Goal: Transaction & Acquisition: Download file/media

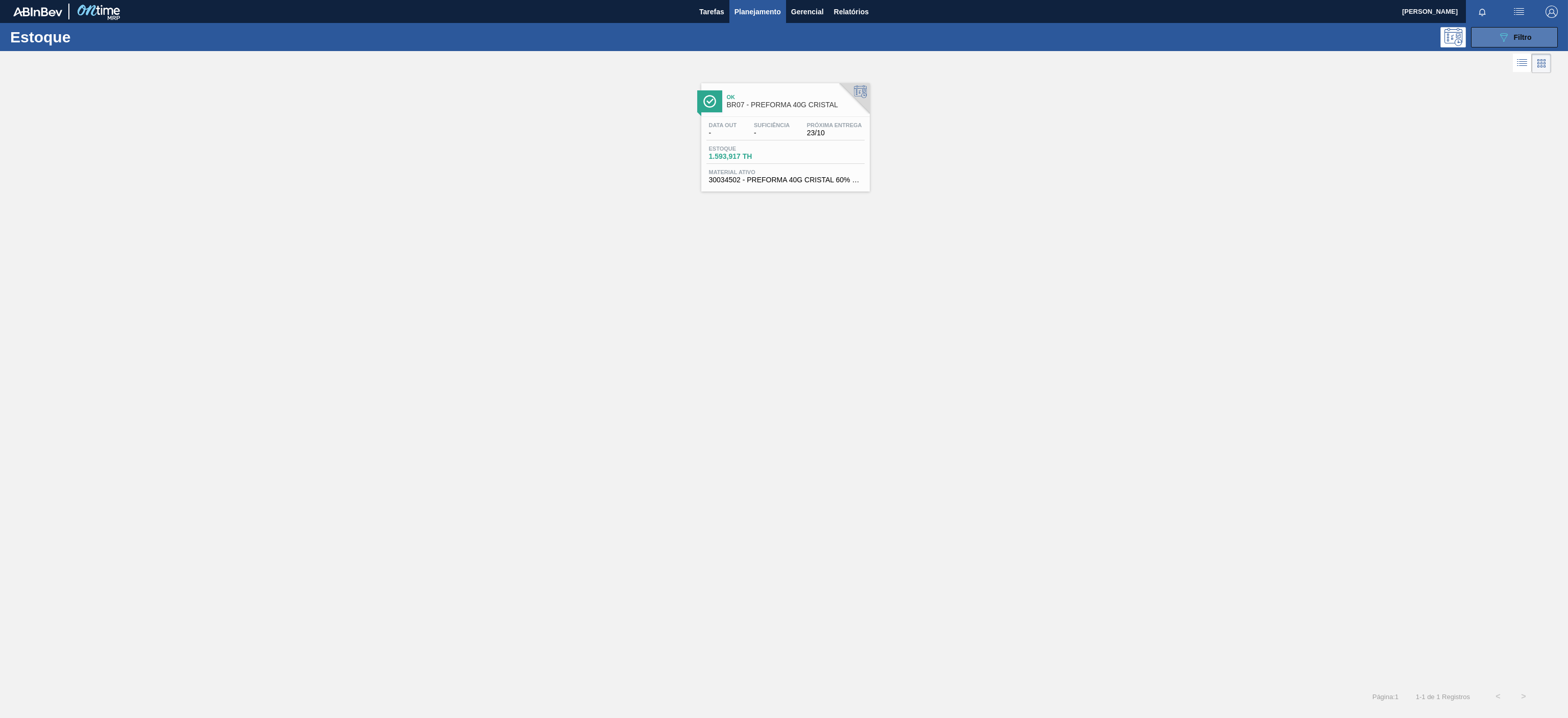
click at [1493, 40] on button "089F7B8B-B2A5-4AFE-B5C0-19BA573D28AC Filtro" at bounding box center [1514, 37] width 87 height 21
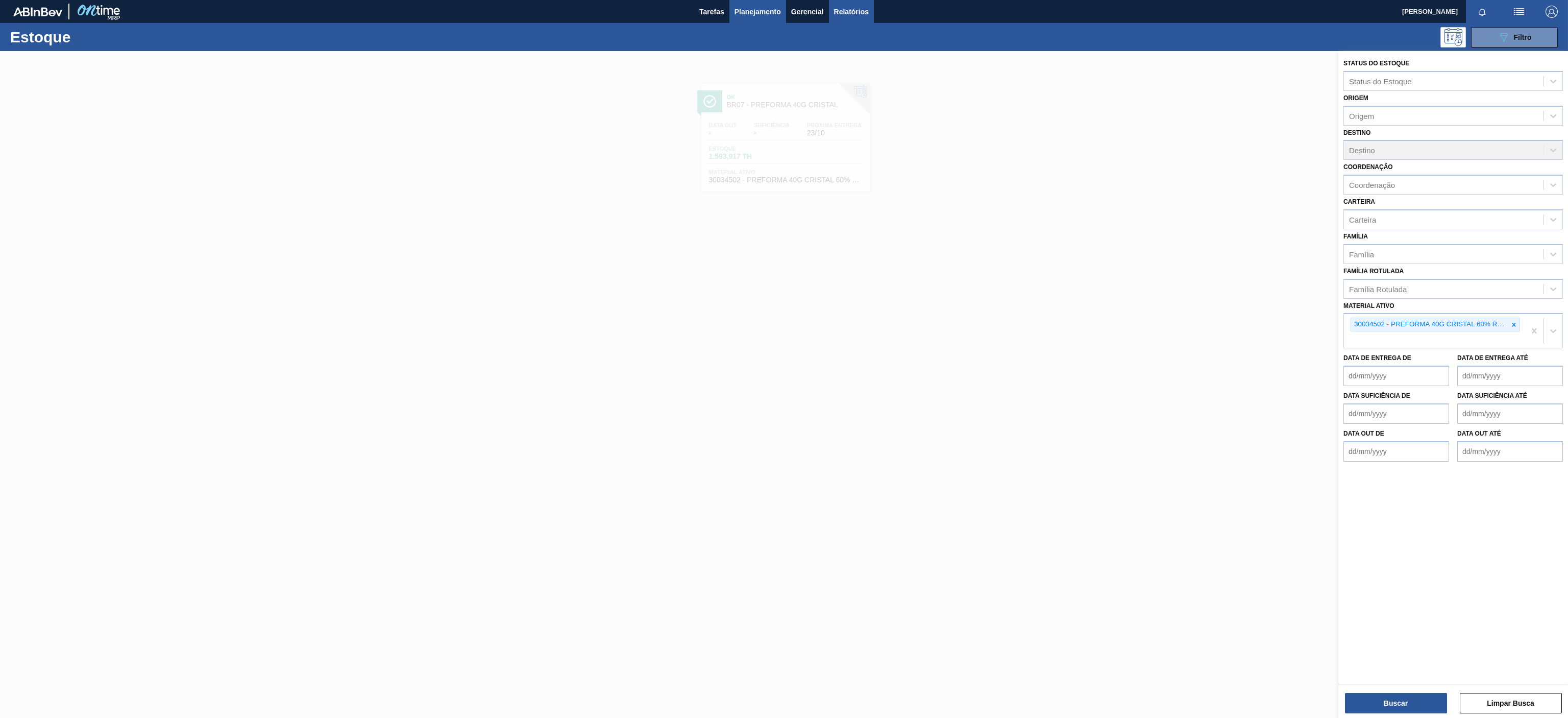
click at [851, 5] on span "Relatórios" at bounding box center [851, 12] width 35 height 12
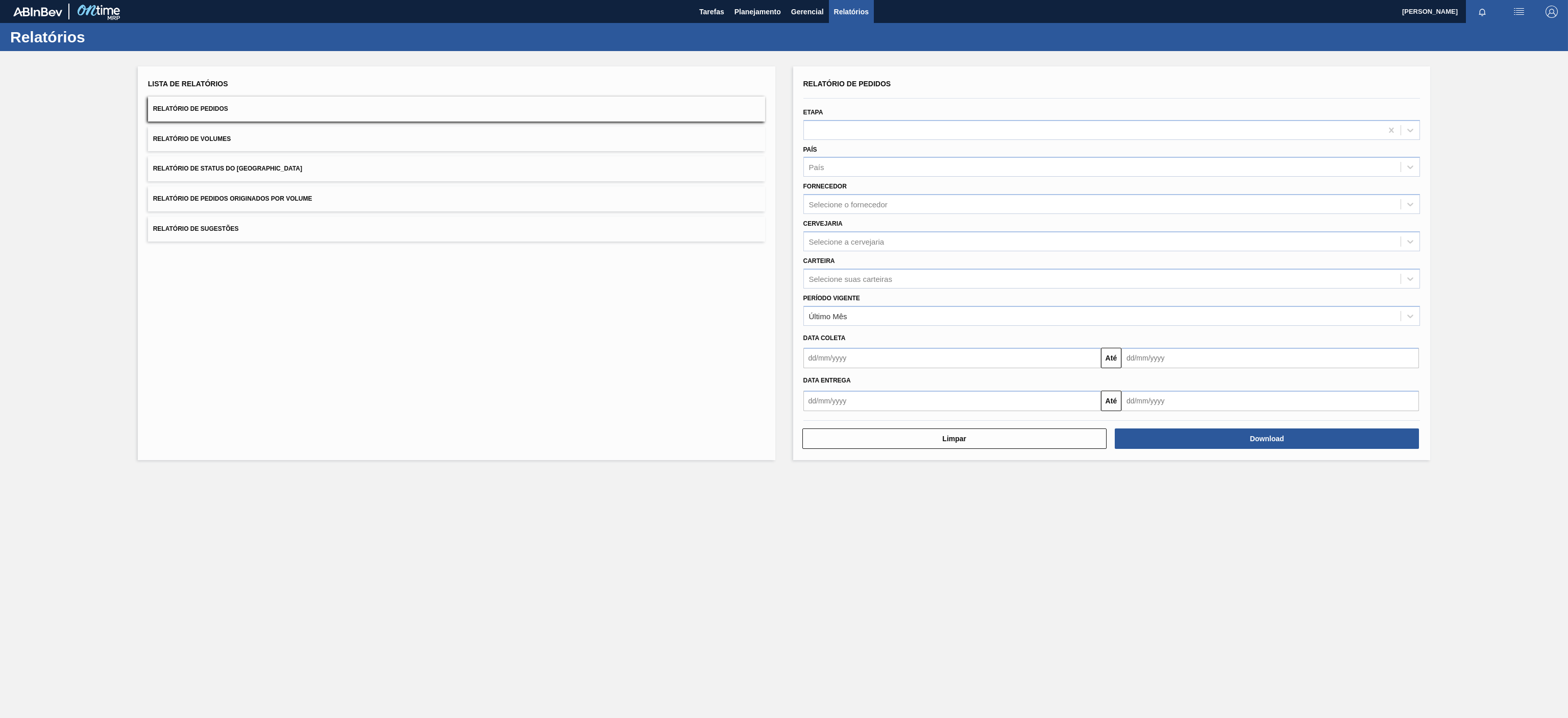
click at [886, 214] on div "Relatório de Pedidos Etapa País País Fornecedor Selecione o fornecedor Cervejar…" at bounding box center [1112, 244] width 617 height 334
click at [688, 332] on div "Lista de Relatórios Relatório de Pedidos Relatório de Volumes Relatório de Stat…" at bounding box center [456, 263] width 637 height 394
click at [829, 246] on div "Selecione a cervejaria" at bounding box center [1102, 241] width 597 height 15
click at [825, 269] on div "BR07 - Macacu" at bounding box center [1112, 267] width 617 height 19
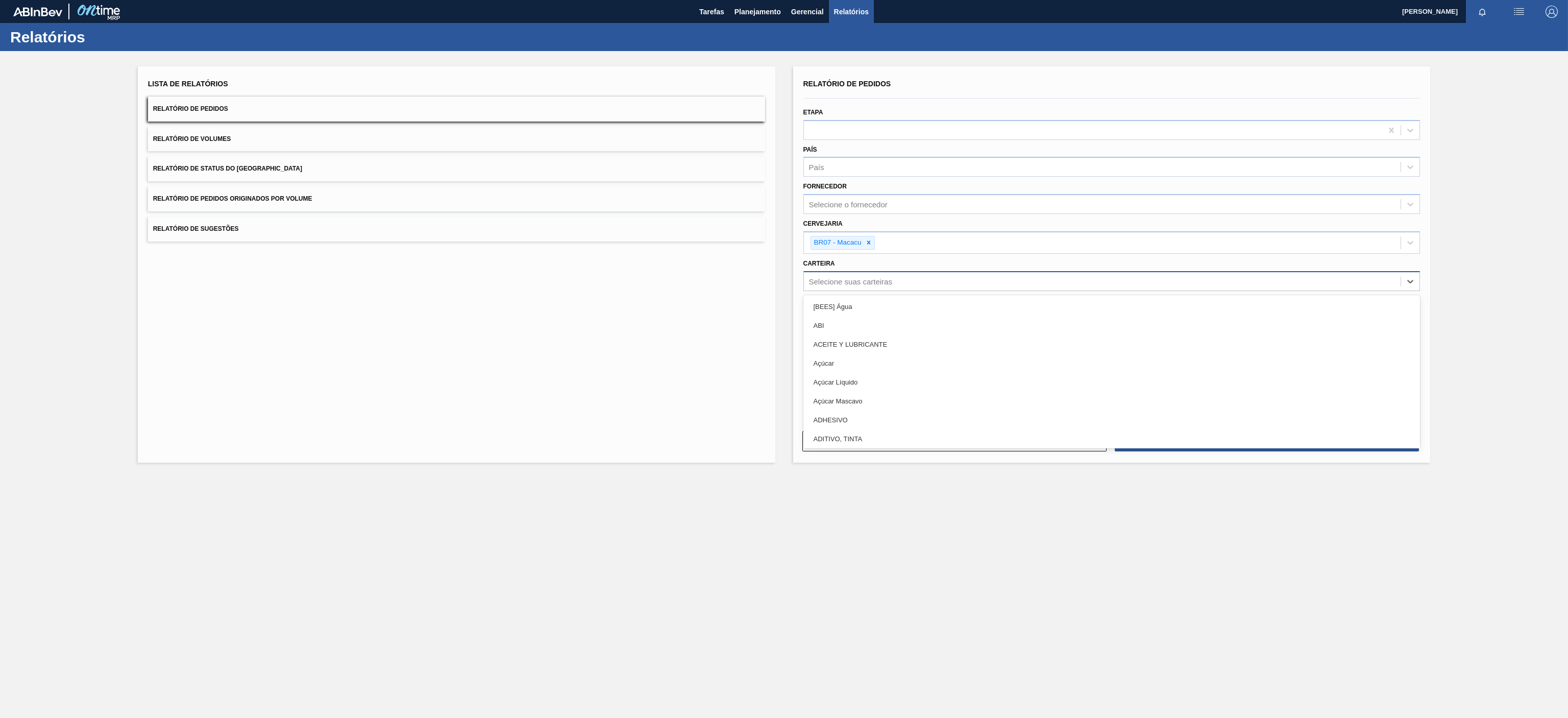
click at [856, 280] on div "Selecione suas carteiras" at bounding box center [850, 281] width 83 height 9
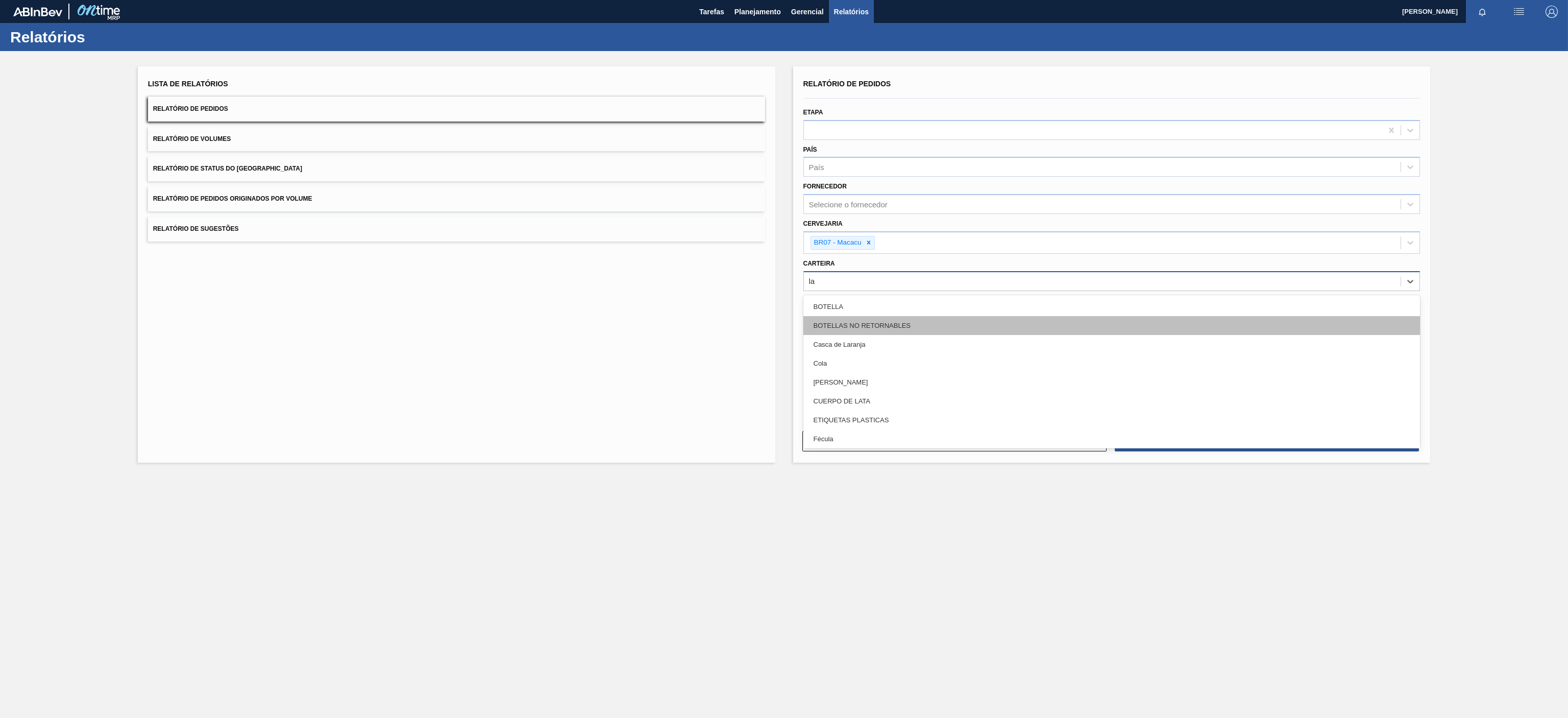
type input "lat"
click at [858, 322] on div "Lata" at bounding box center [1112, 325] width 617 height 19
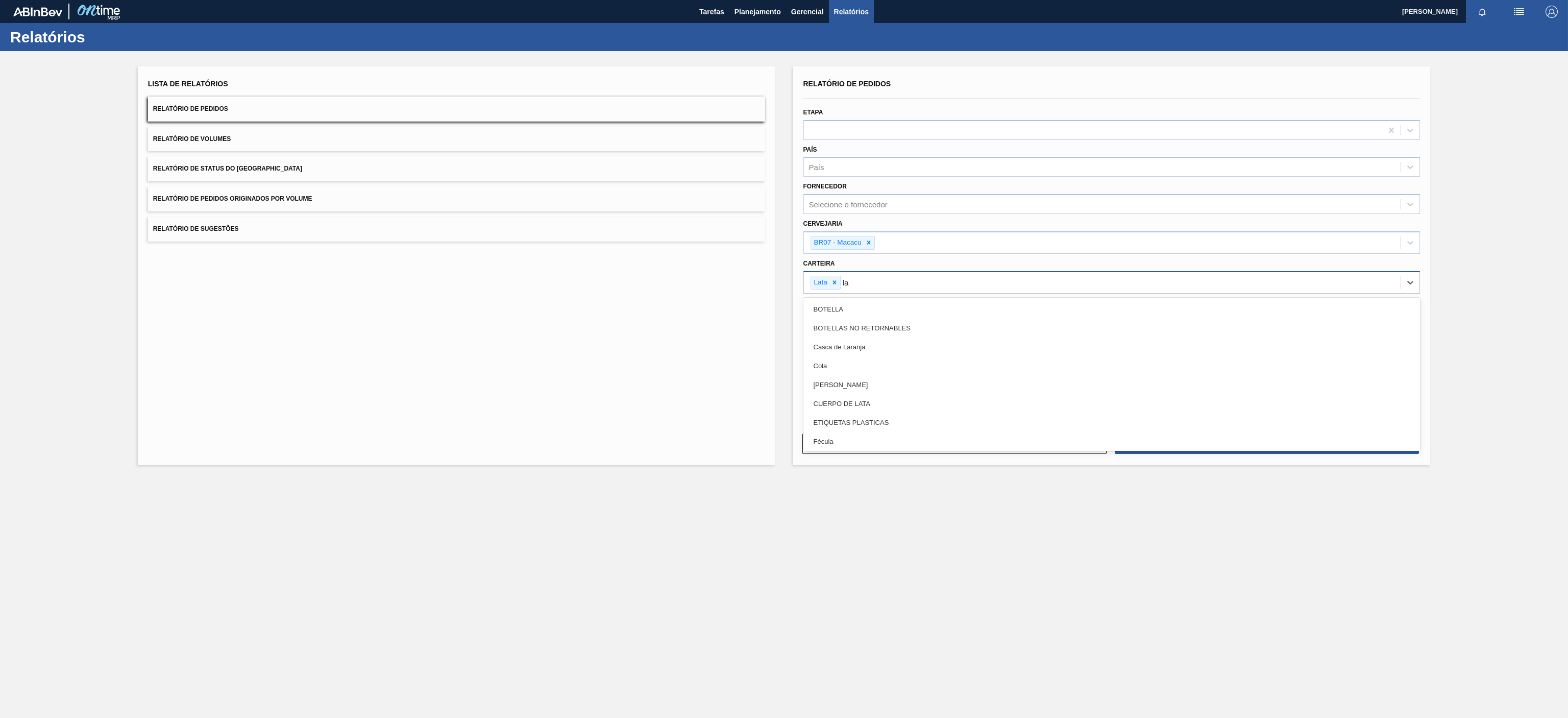
type input "lat"
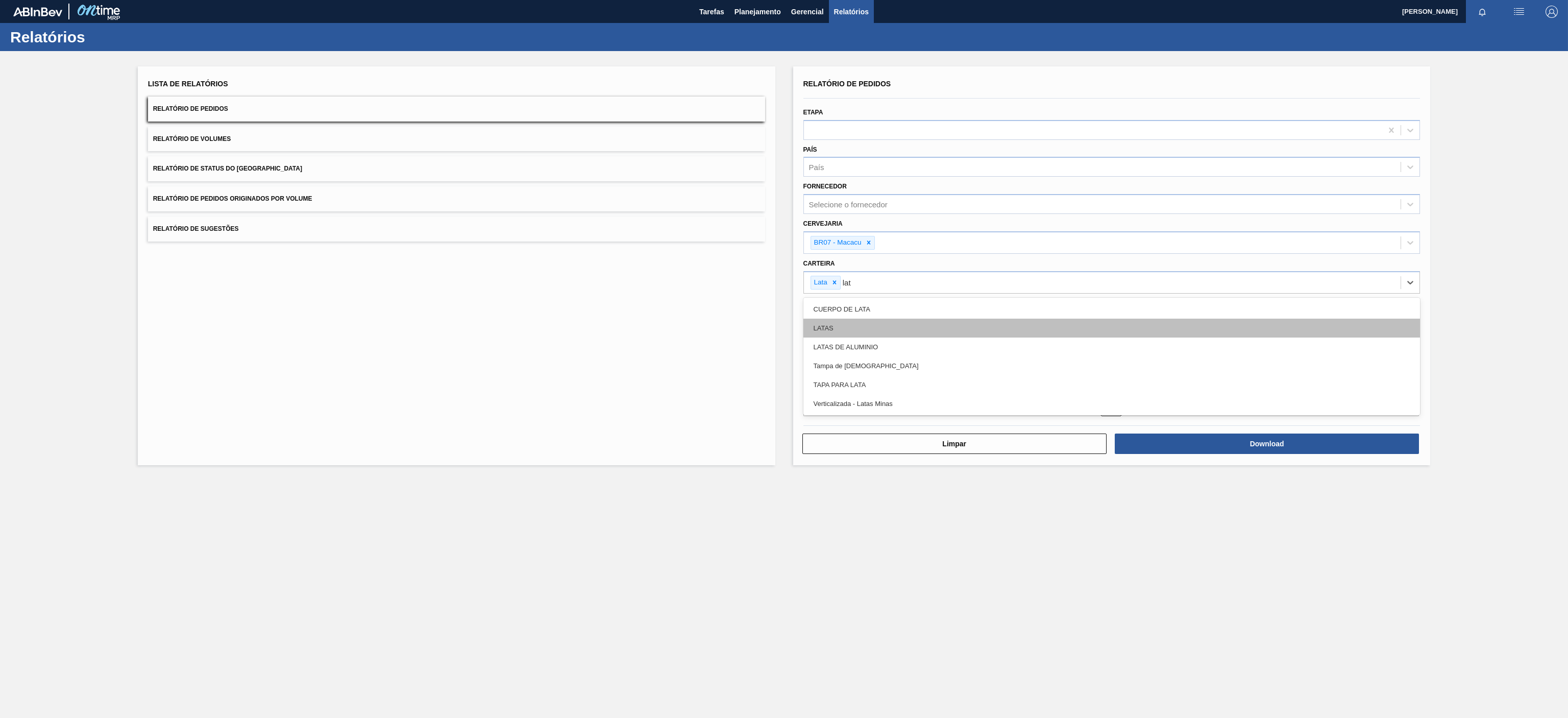
click at [849, 322] on div "LATAS" at bounding box center [1112, 328] width 617 height 19
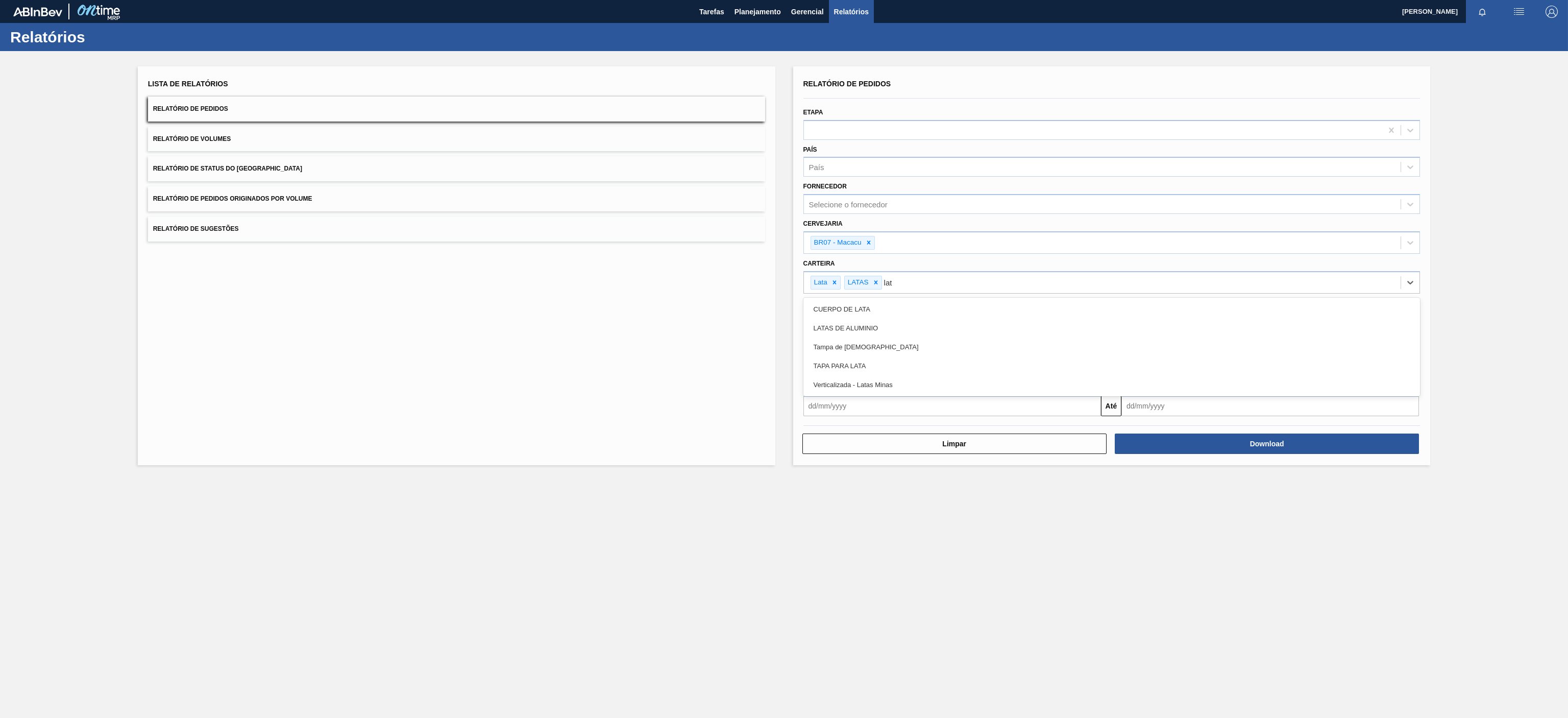
type input "lata"
click at [838, 336] on div "LATAS DE ALUMINIO" at bounding box center [1112, 328] width 617 height 19
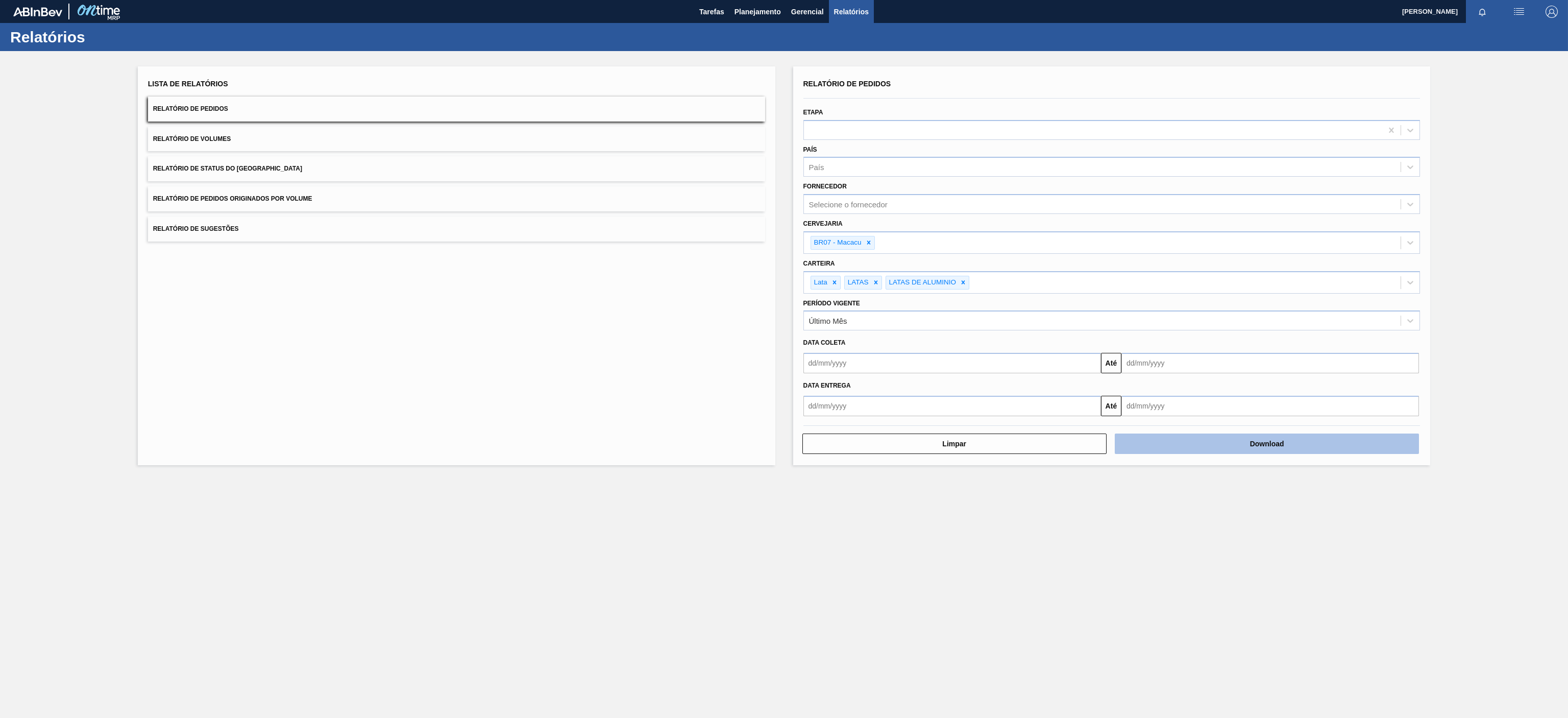
click at [1222, 443] on button "Download" at bounding box center [1267, 444] width 304 height 21
